Goal: Transaction & Acquisition: Purchase product/service

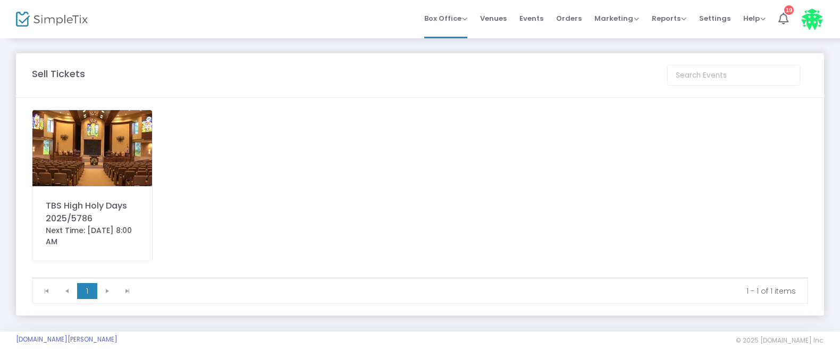
click at [105, 152] on img at bounding box center [92, 148] width 120 height 76
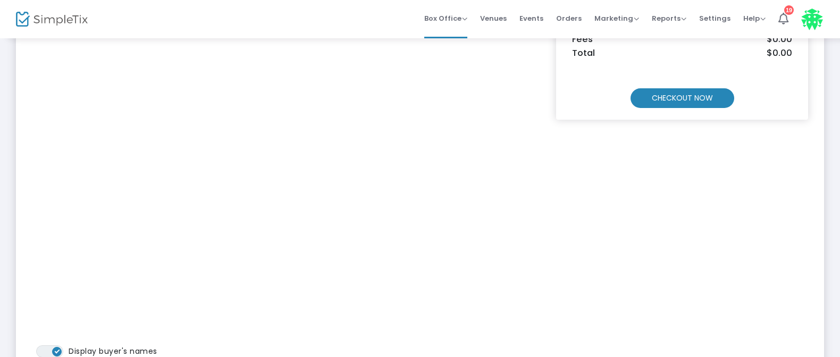
scroll to position [213, 0]
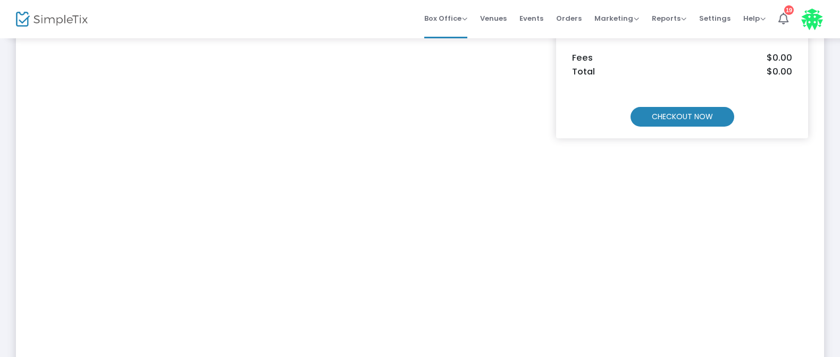
click at [664, 120] on m-button "CHECKOUT NOW" at bounding box center [683, 117] width 104 height 20
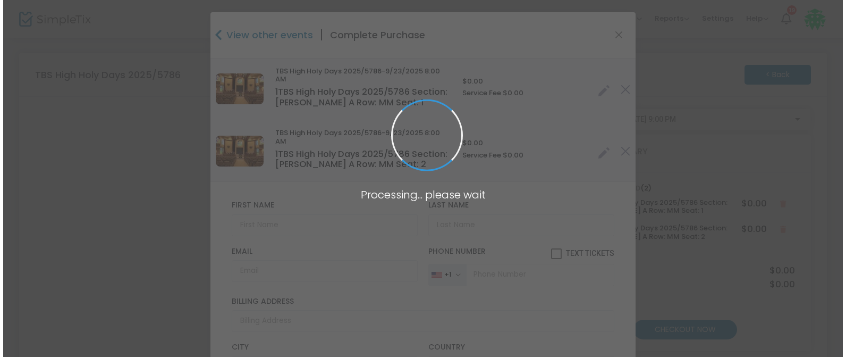
scroll to position [0, 0]
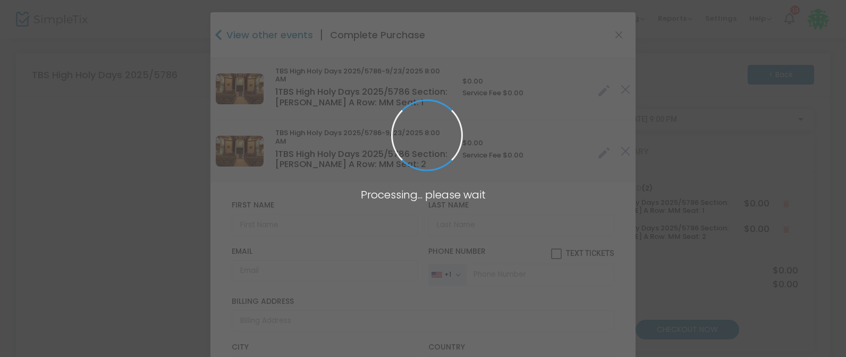
type input "[US_STATE]"
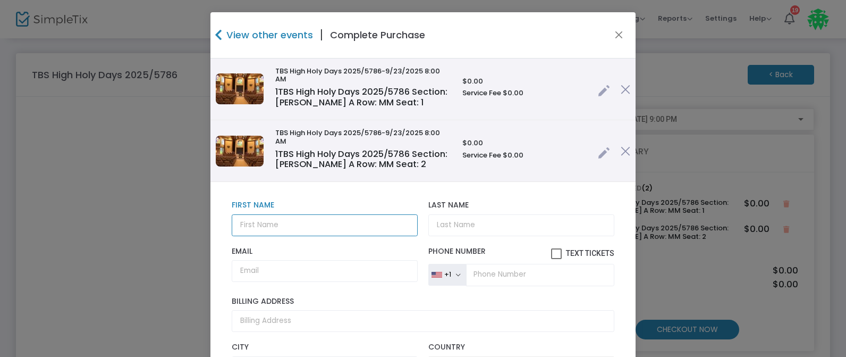
click at [264, 227] on input "text" at bounding box center [325, 225] width 186 height 22
type input "[PERSON_NAME] & [PERSON_NAME]"
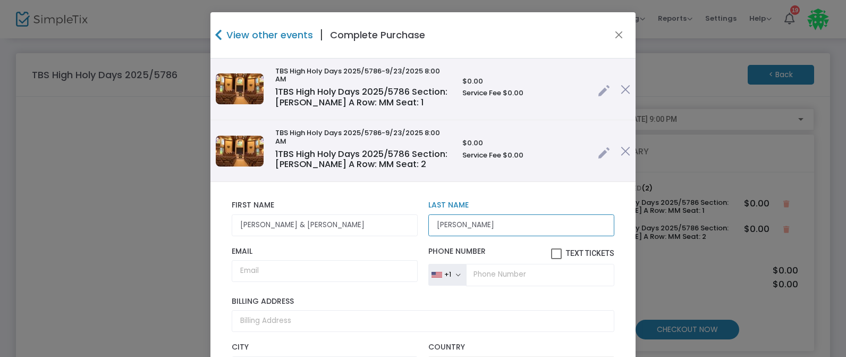
type input "[PERSON_NAME]"
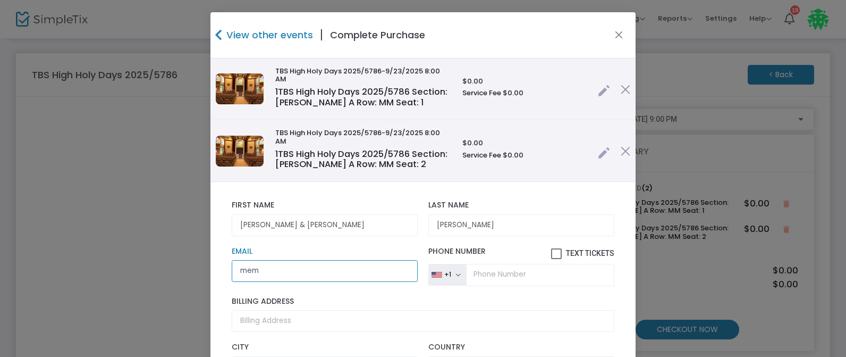
type input "[EMAIL_ADDRESS][DOMAIN_NAME]"
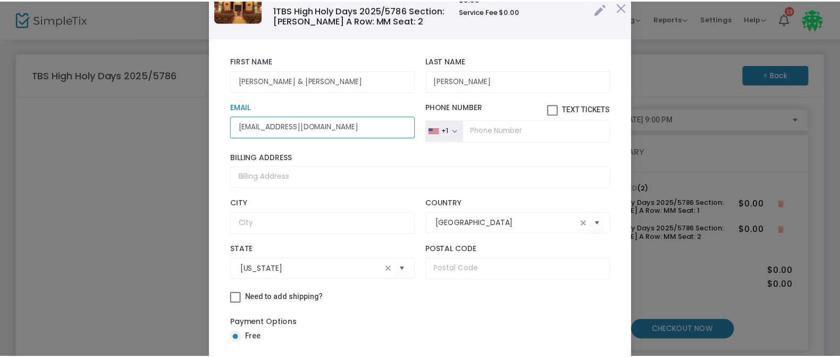
scroll to position [136, 0]
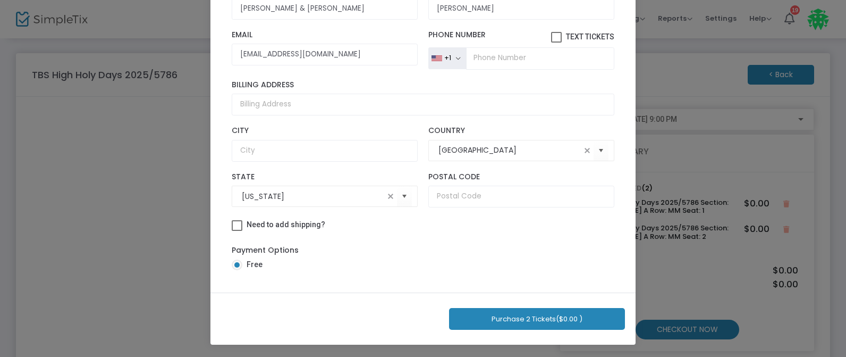
click at [527, 318] on button "Purchase 2 Tickets ($0.00 )" at bounding box center [537, 319] width 176 height 22
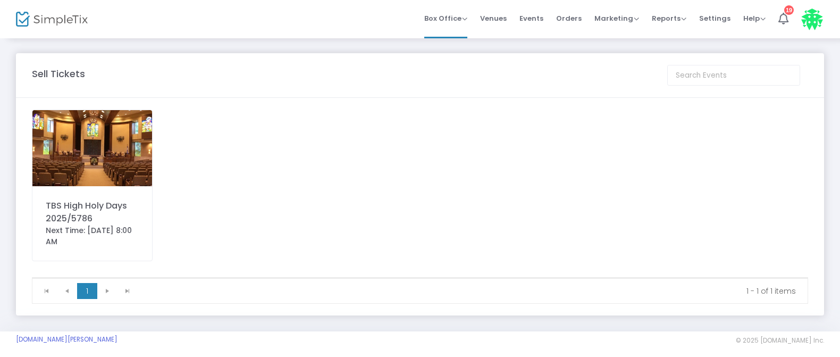
click at [64, 136] on img at bounding box center [92, 148] width 120 height 76
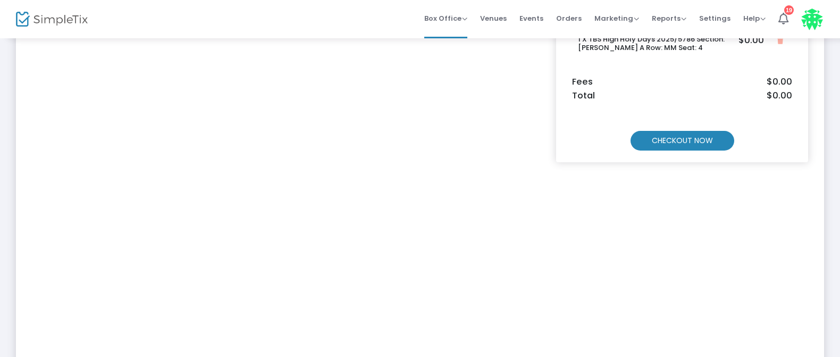
scroll to position [185, 0]
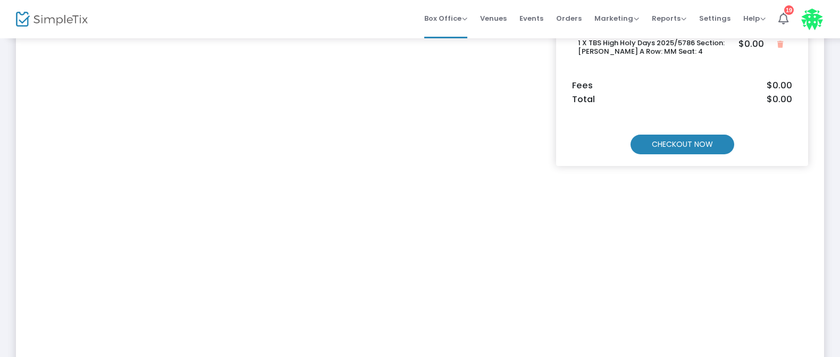
click at [659, 146] on m-button "CHECKOUT NOW" at bounding box center [683, 145] width 104 height 20
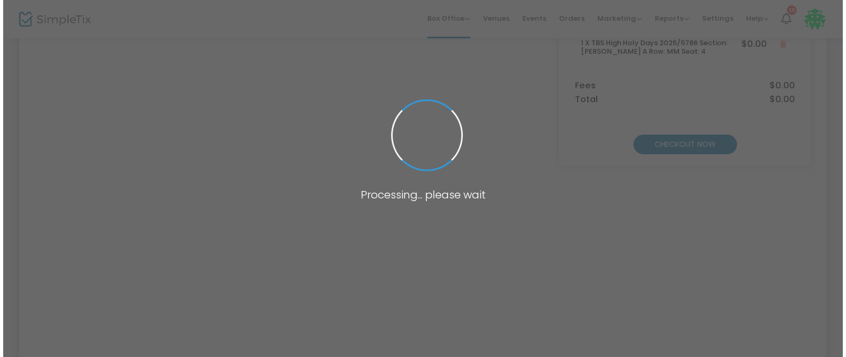
scroll to position [0, 0]
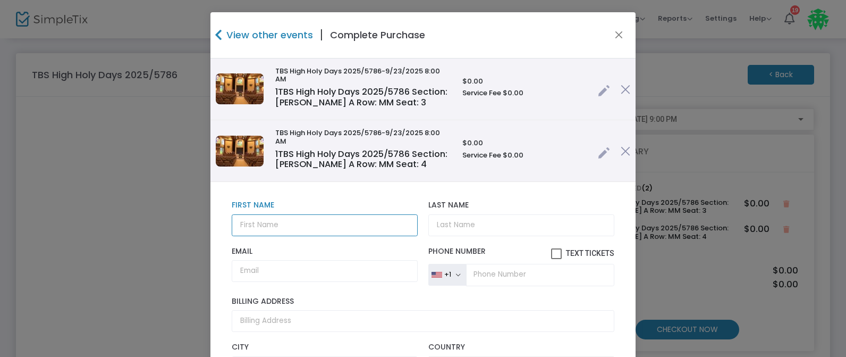
click at [258, 220] on input "text" at bounding box center [325, 225] width 186 height 22
type input "[PERSON_NAME] & [PERSON_NAME]"
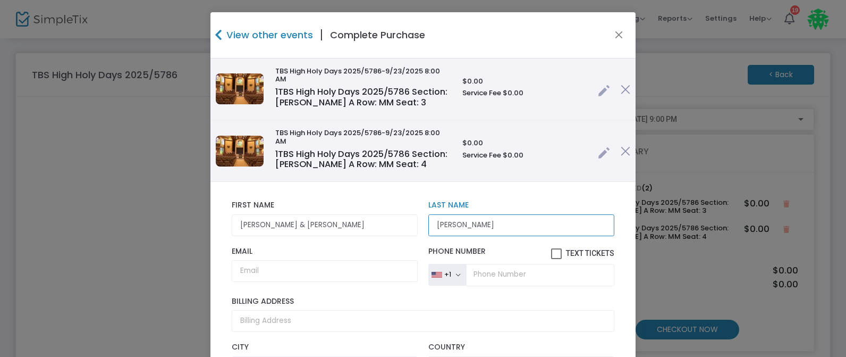
type input "[PERSON_NAME]"
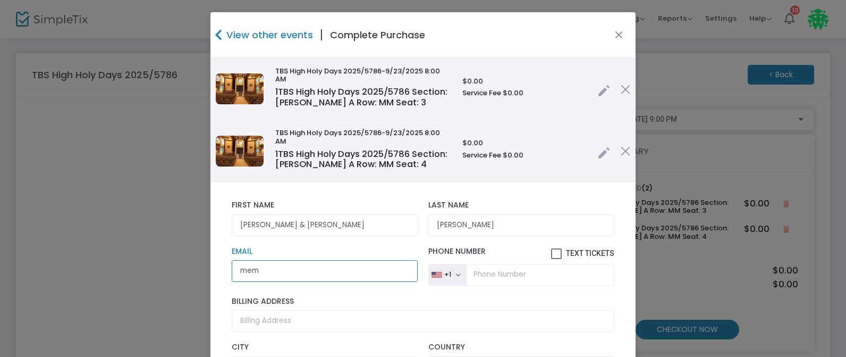
type input "[EMAIL_ADDRESS][DOMAIN_NAME]"
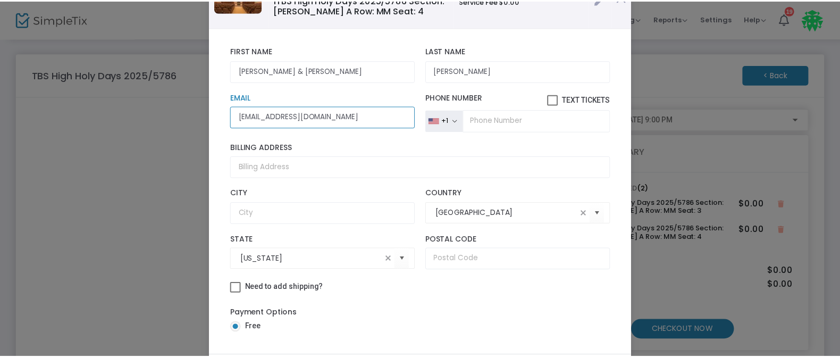
scroll to position [136, 0]
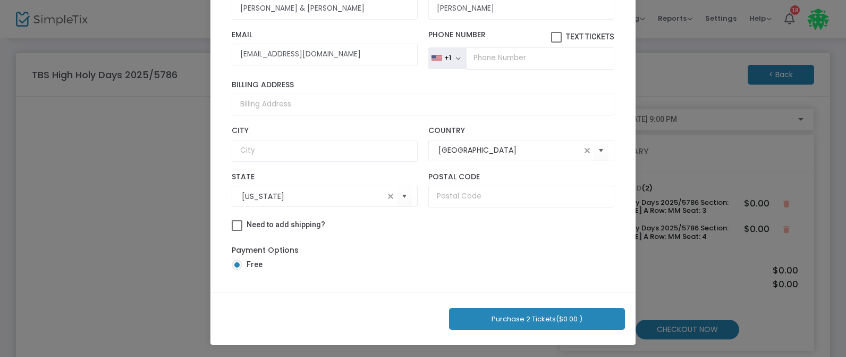
click at [548, 313] on button "Purchase 2 Tickets ($0.00 )" at bounding box center [537, 319] width 176 height 22
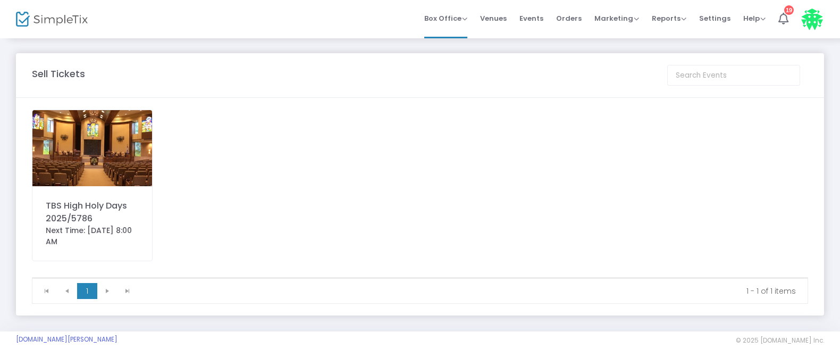
click at [96, 155] on img at bounding box center [92, 148] width 120 height 76
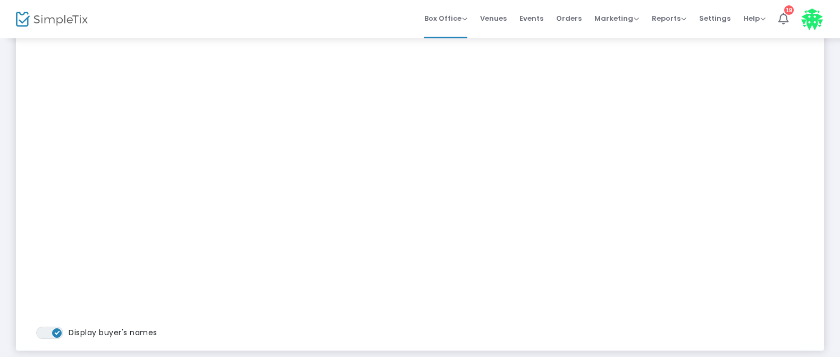
scroll to position [266, 0]
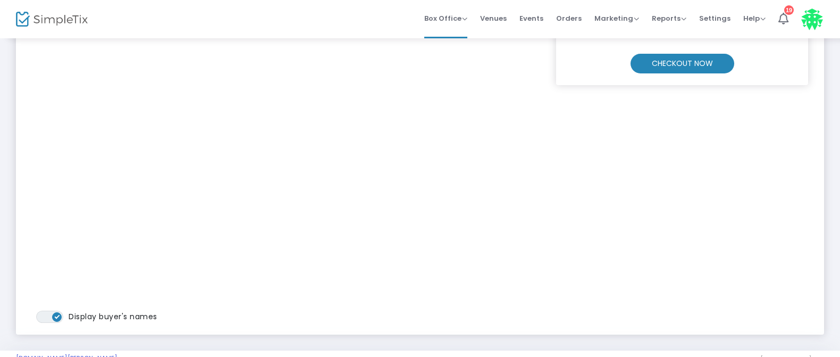
click at [676, 65] on m-button "CHECKOUT NOW" at bounding box center [683, 64] width 104 height 20
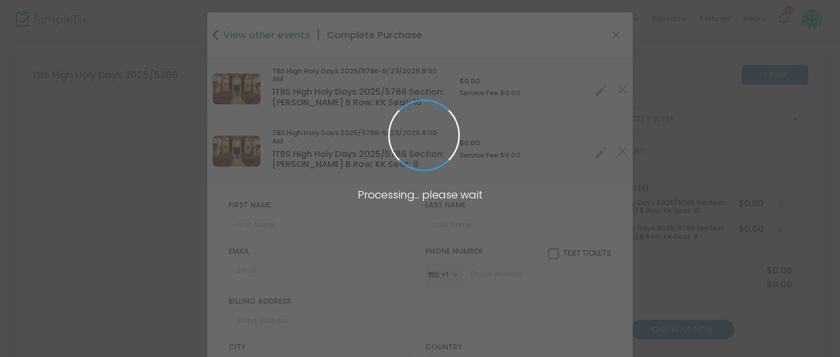
type input "[GEOGRAPHIC_DATA]"
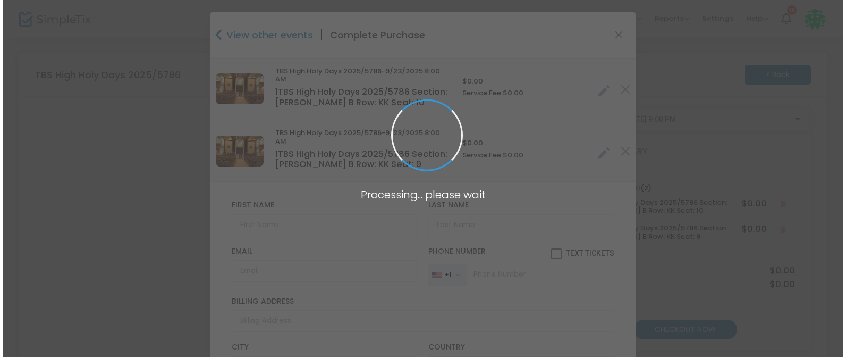
scroll to position [0, 0]
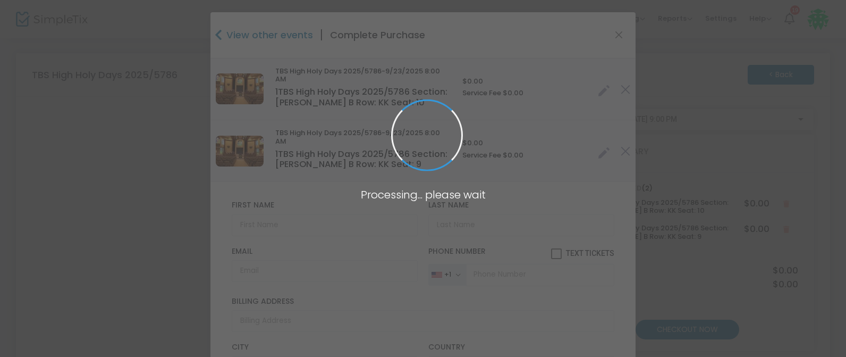
type input "[US_STATE]"
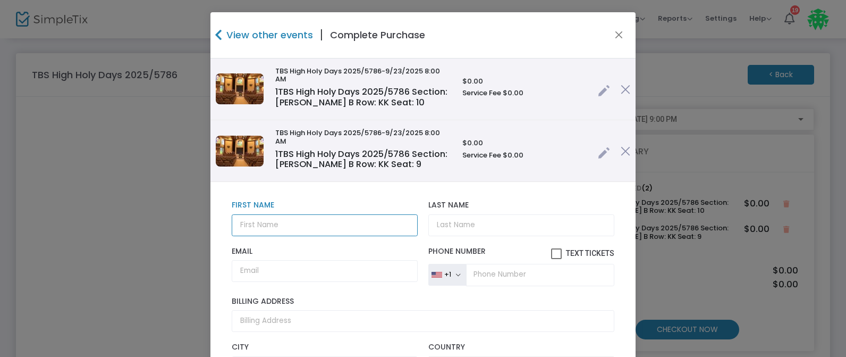
click at [255, 229] on input "text" at bounding box center [325, 225] width 186 height 22
type input "Sid & [PERSON_NAME]"
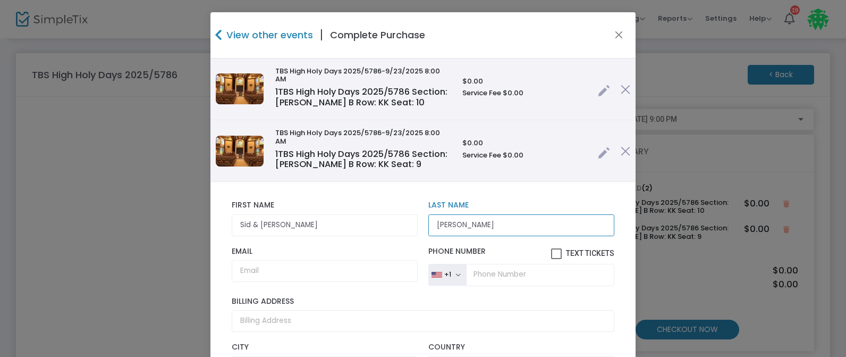
type input "[PERSON_NAME]"
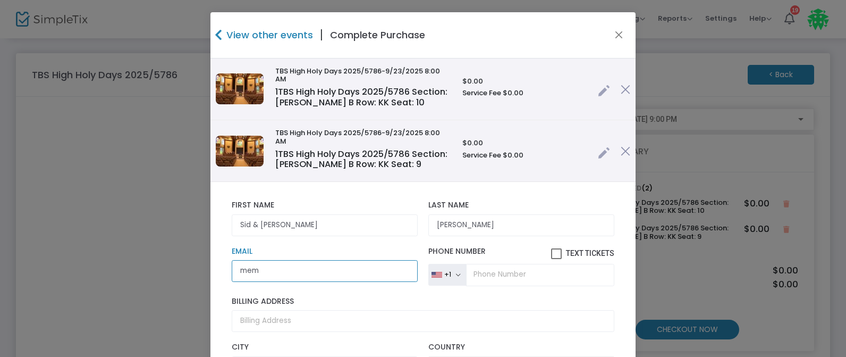
type input "[EMAIL_ADDRESS][DOMAIN_NAME]"
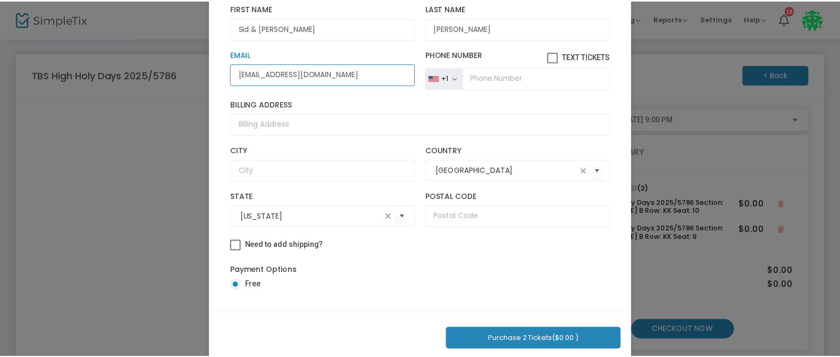
scroll to position [136, 0]
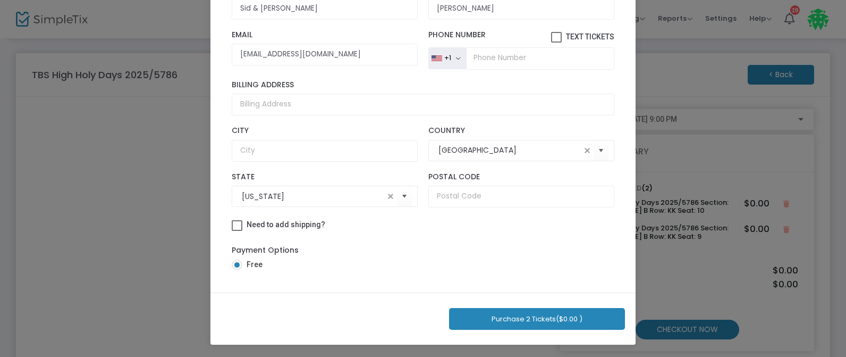
click at [521, 315] on button "Purchase 2 Tickets ($0.00 )" at bounding box center [537, 319] width 176 height 22
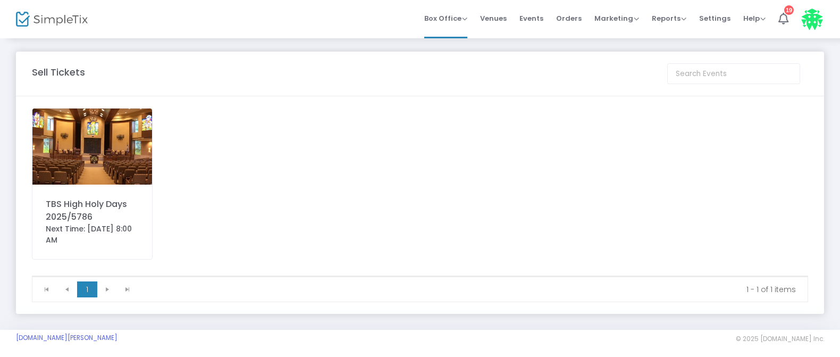
scroll to position [0, 0]
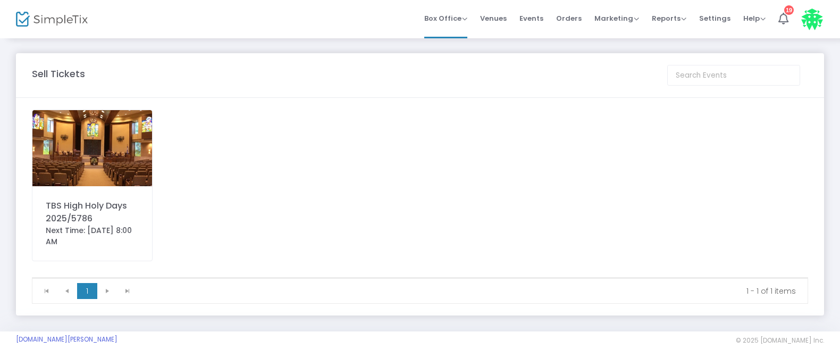
click at [54, 152] on img at bounding box center [92, 148] width 120 height 76
